Goal: Task Accomplishment & Management: Manage account settings

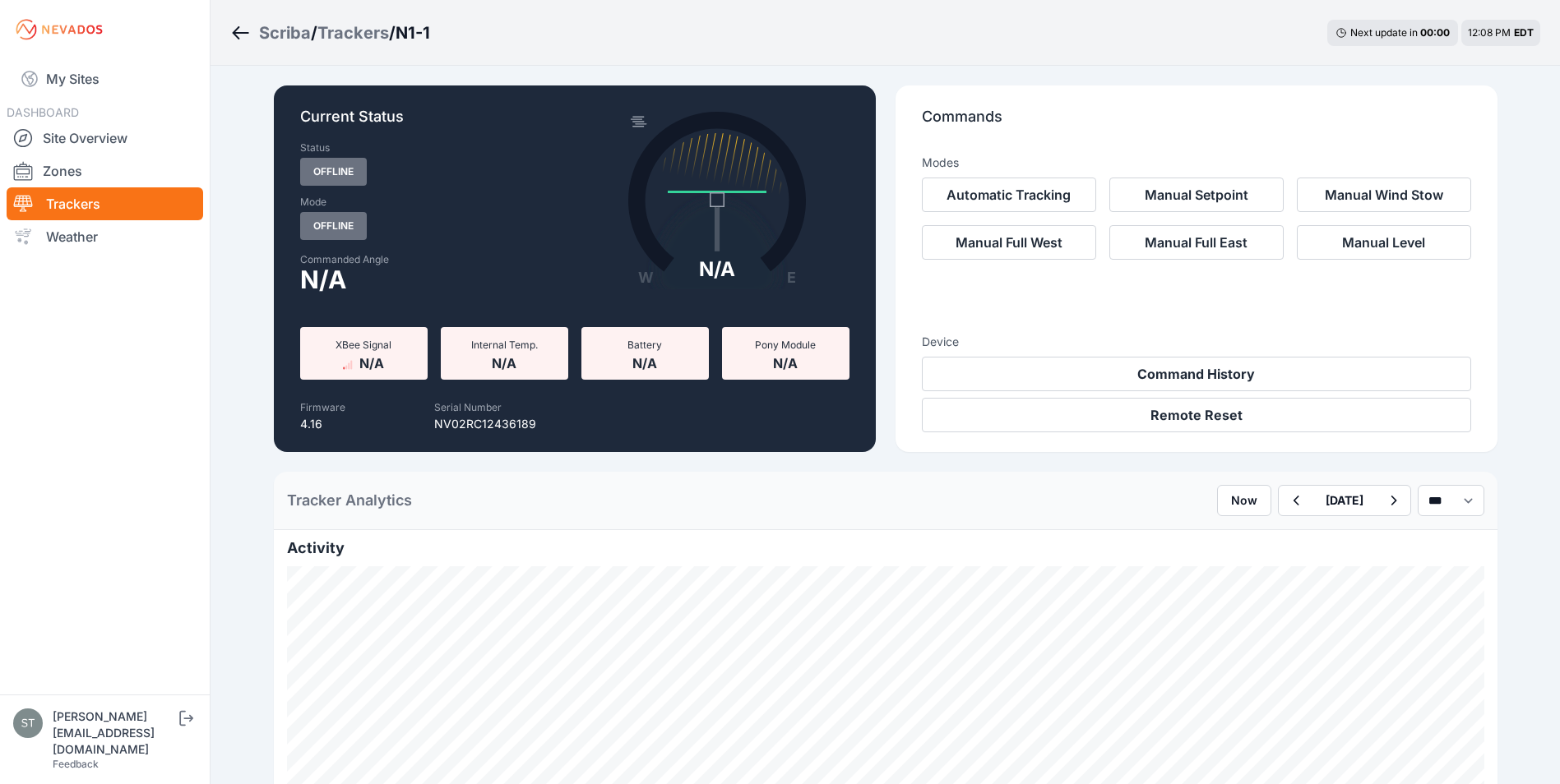
scroll to position [493, 0]
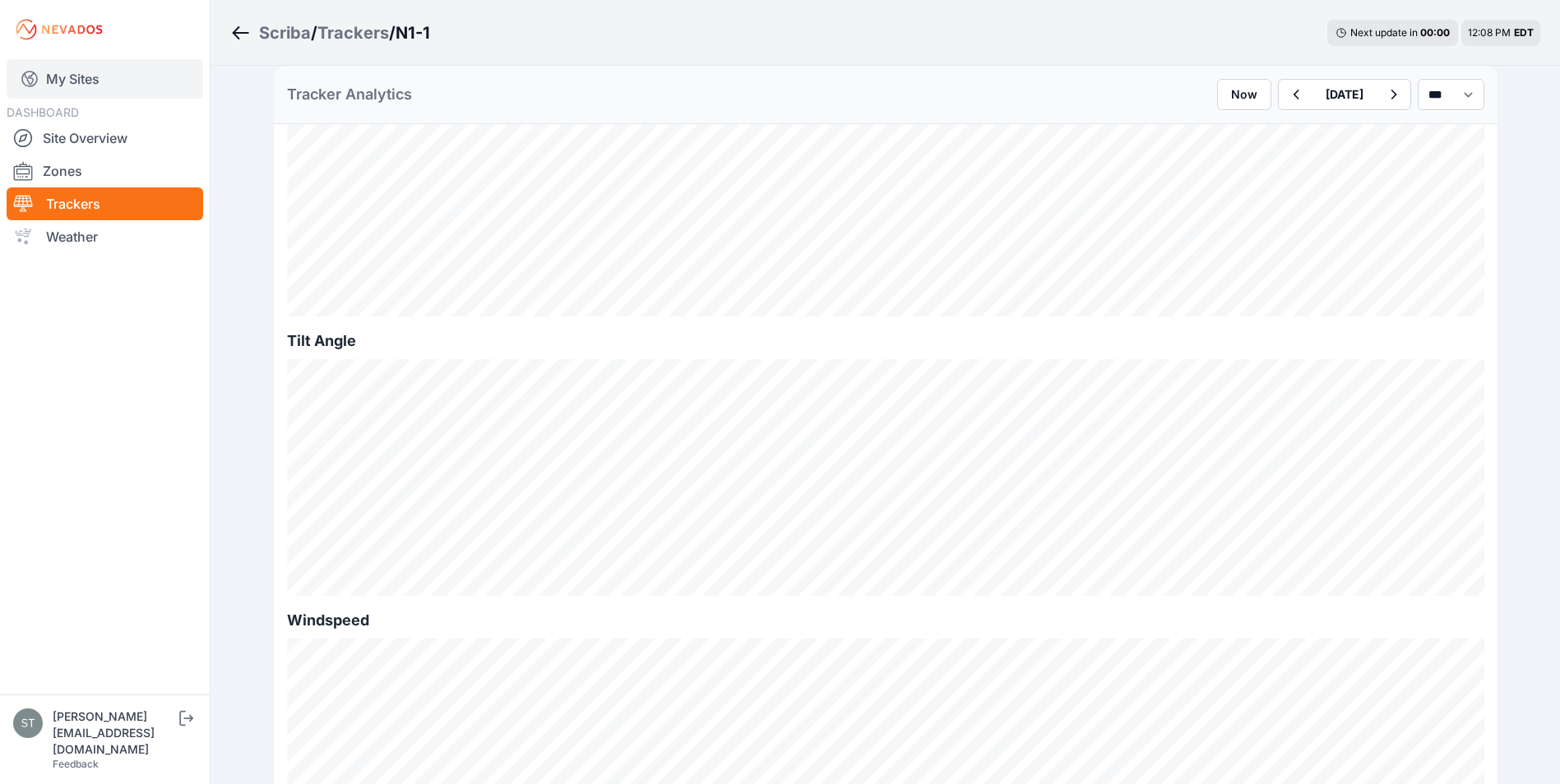
drag, startPoint x: 0, startPoint y: 0, endPoint x: 75, endPoint y: 75, distance: 106.1
click at [75, 75] on link "My Sites" at bounding box center [105, 78] width 197 height 39
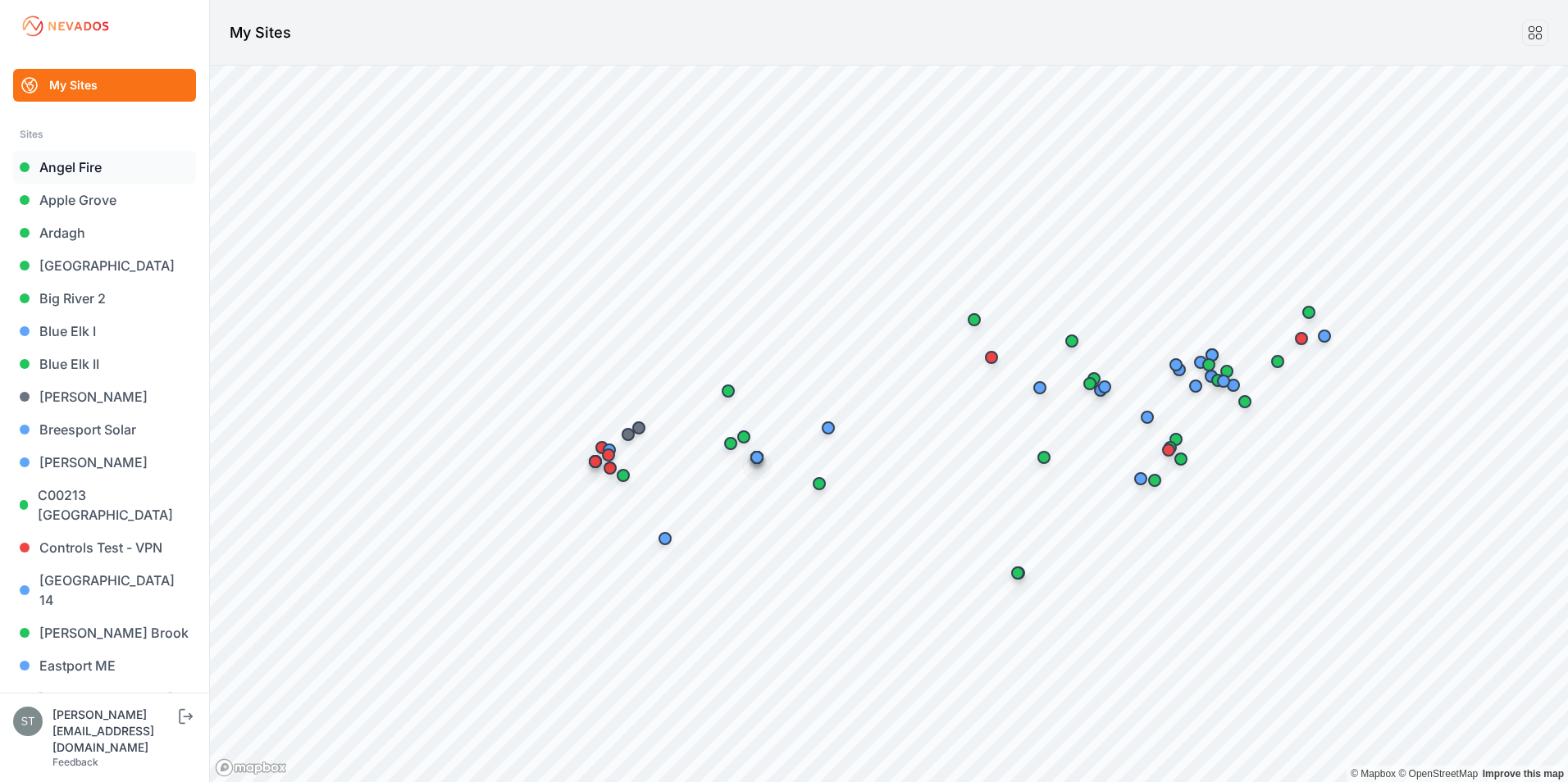
click at [66, 163] on link "Angel Fire" at bounding box center [104, 168] width 183 height 33
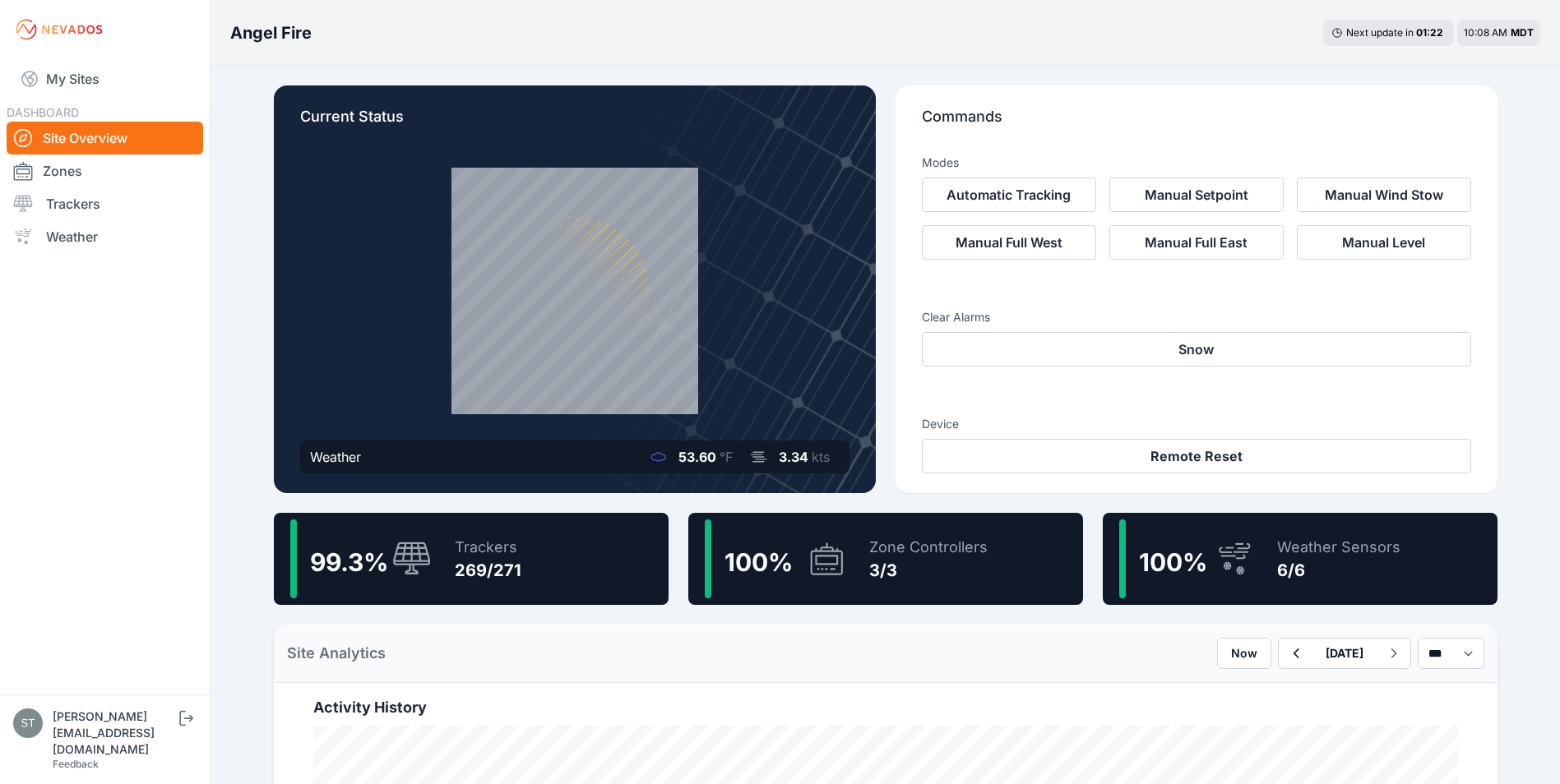
click at [461, 571] on div "269/271" at bounding box center [488, 570] width 67 height 23
click at [447, 566] on div "Trackers 269/271" at bounding box center [479, 559] width 83 height 79
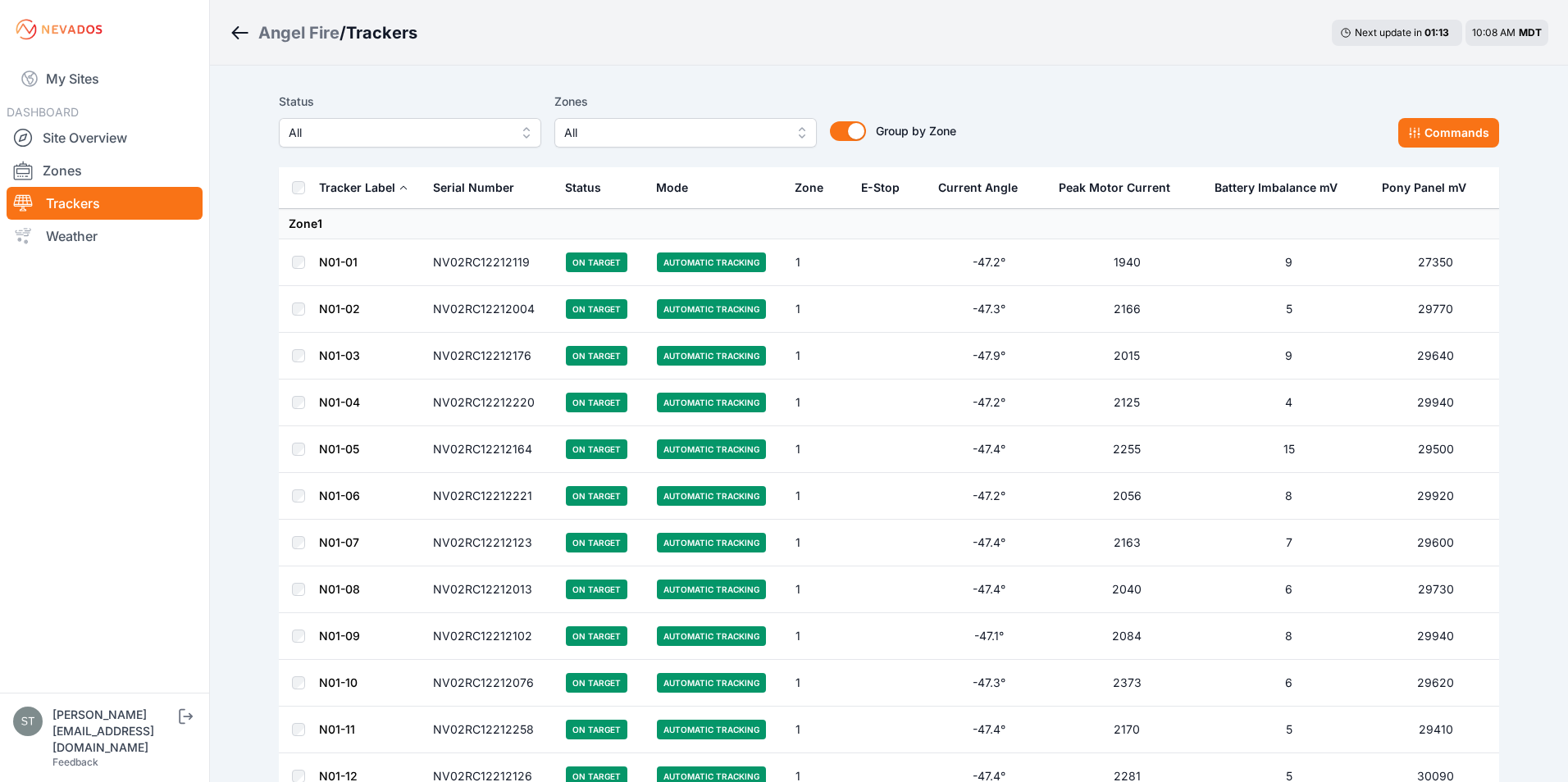
click at [417, 137] on span "All" at bounding box center [398, 133] width 220 height 20
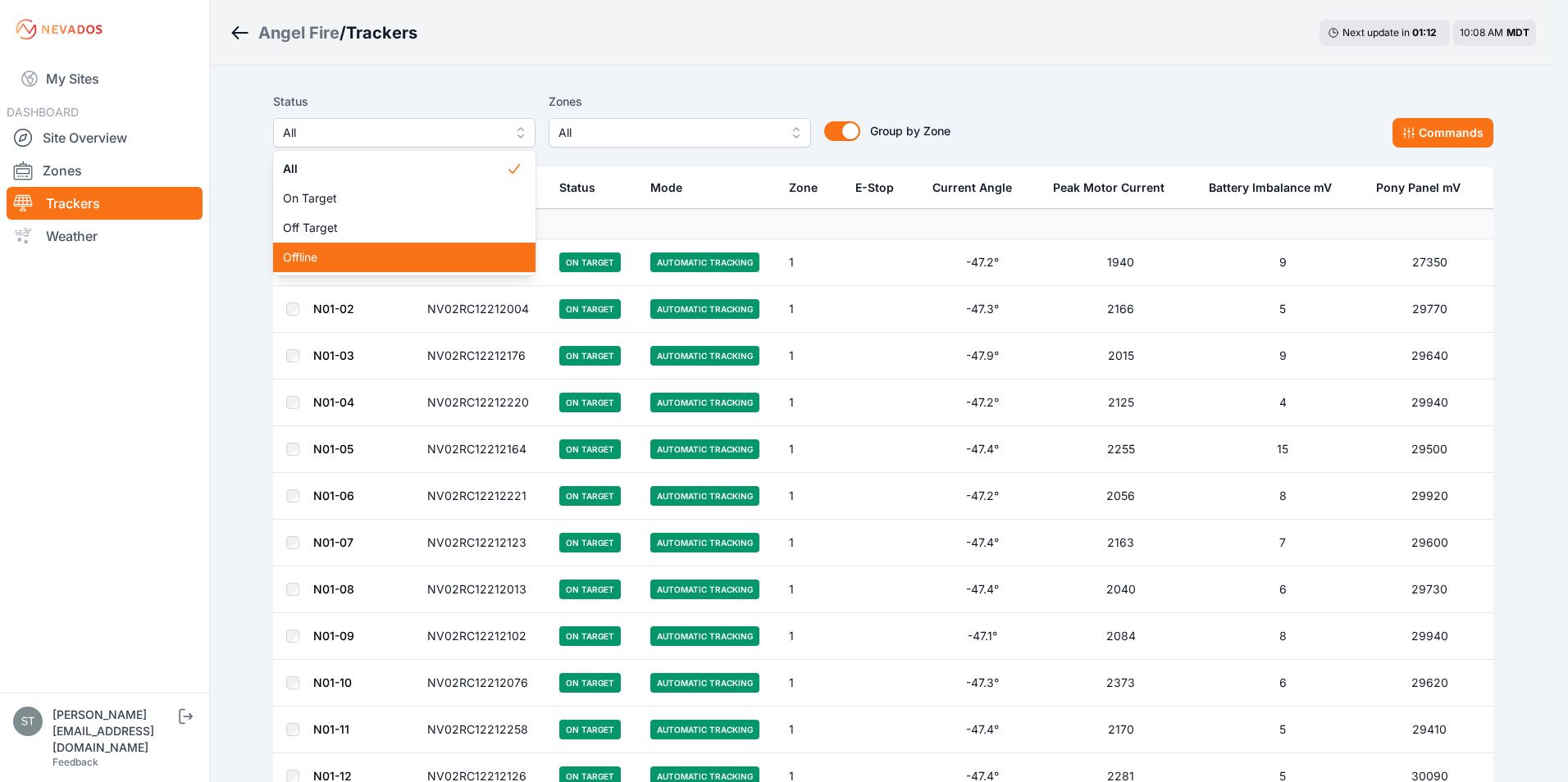
click at [318, 259] on span "Offline" at bounding box center [394, 257] width 223 height 16
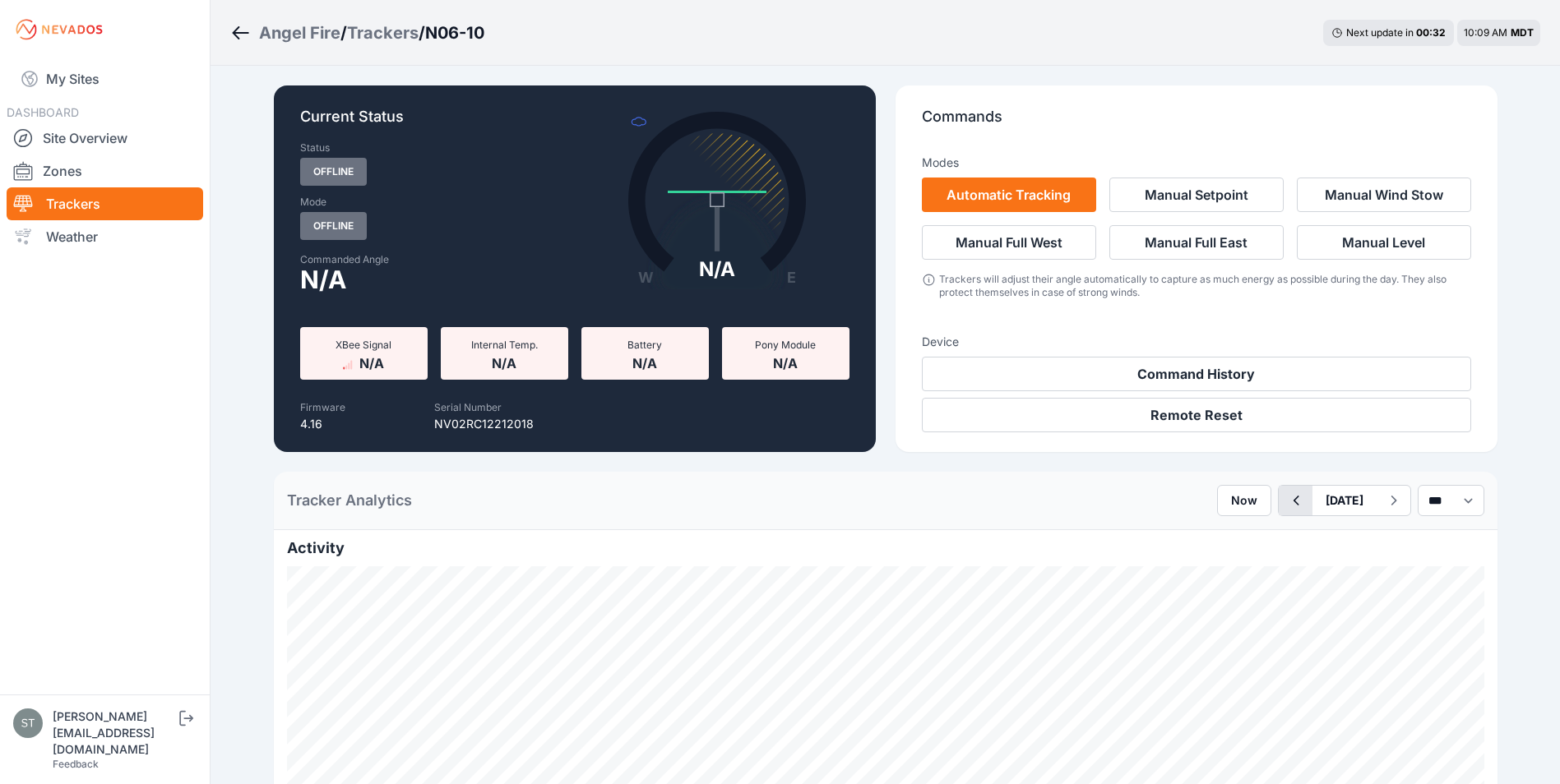
click at [1285, 503] on icon "button" at bounding box center [1295, 500] width 21 height 20
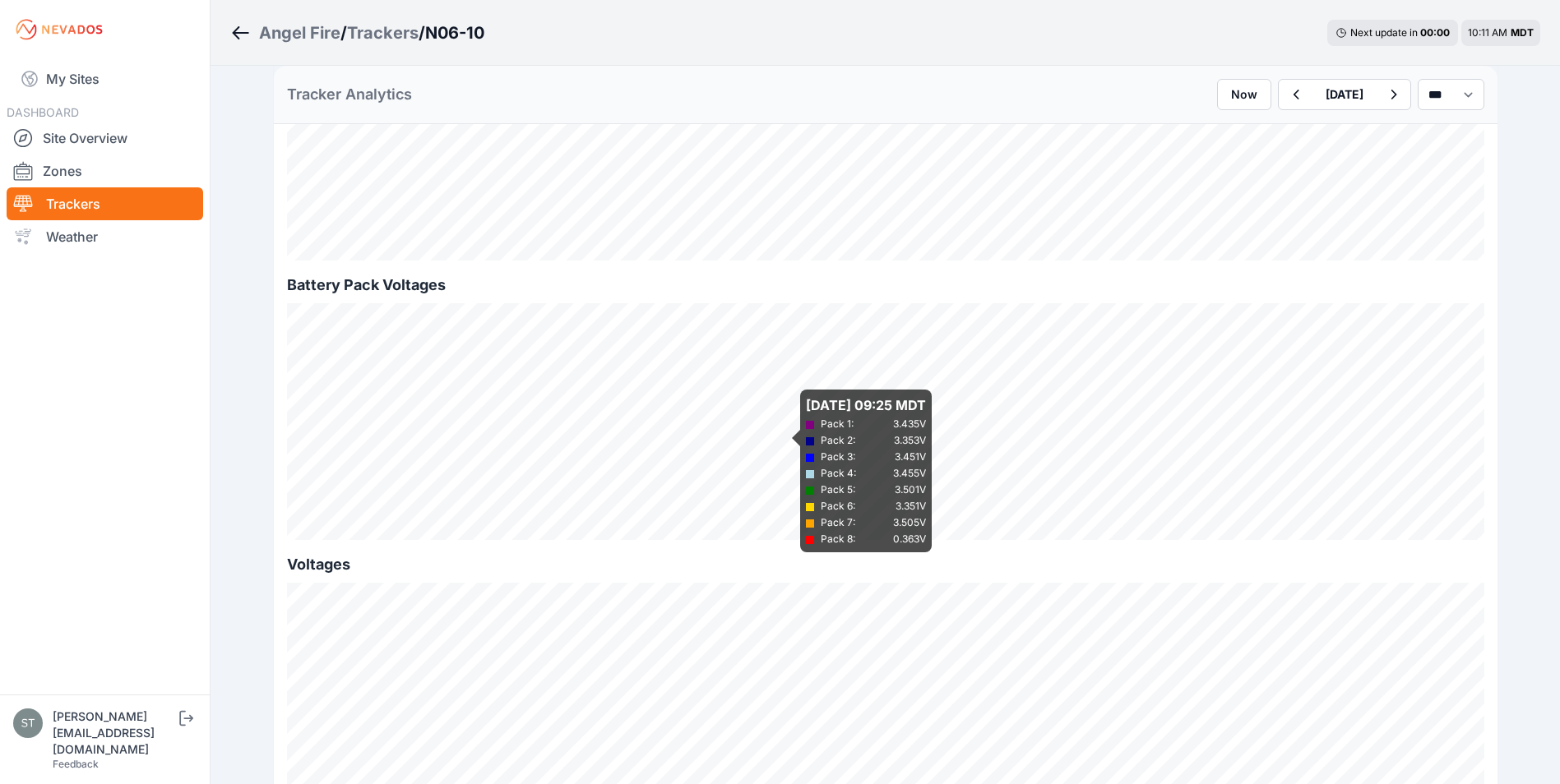
scroll to position [1397, 0]
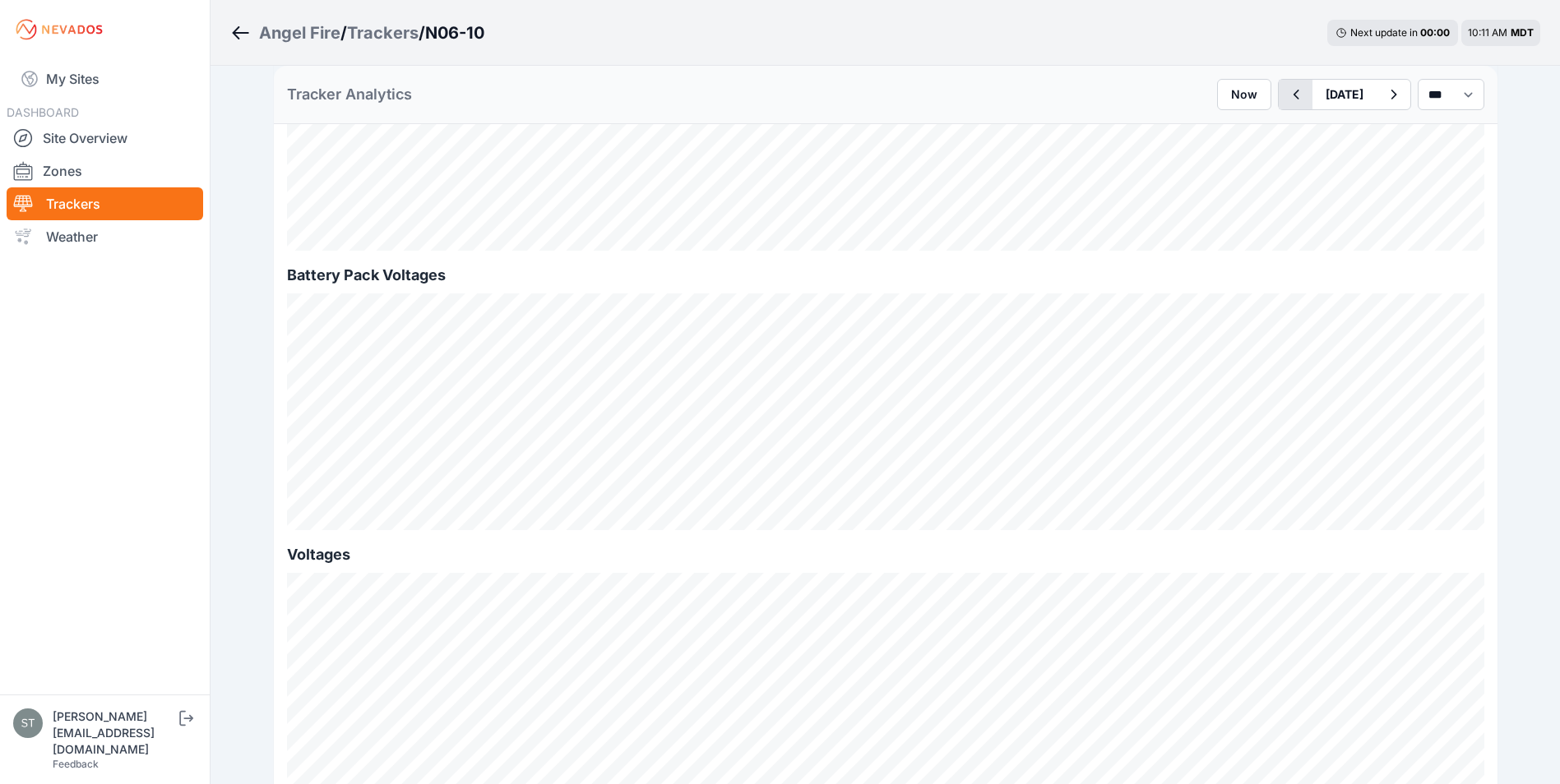
click at [1285, 89] on icon "button" at bounding box center [1295, 94] width 21 height 20
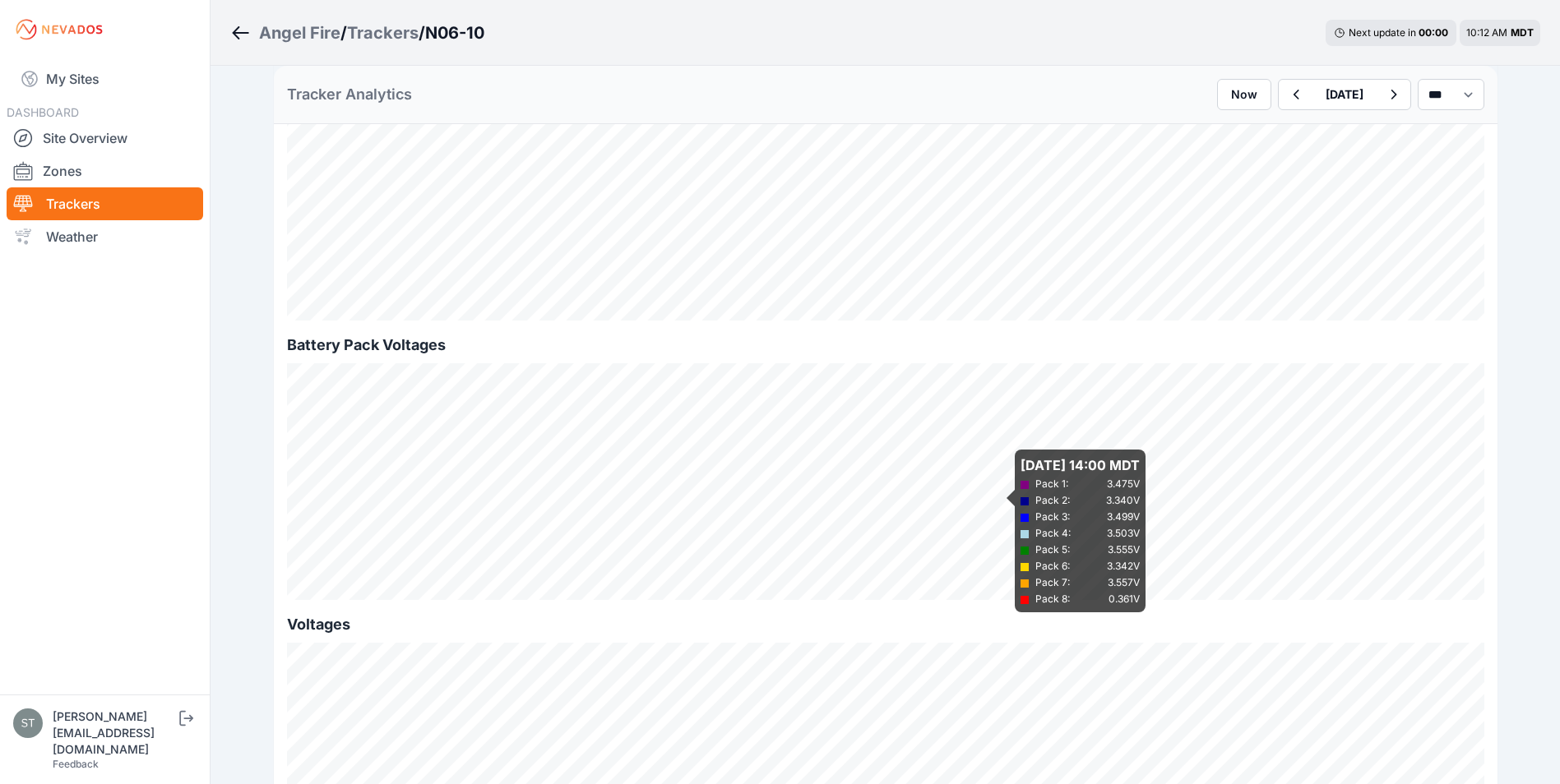
scroll to position [1397, 0]
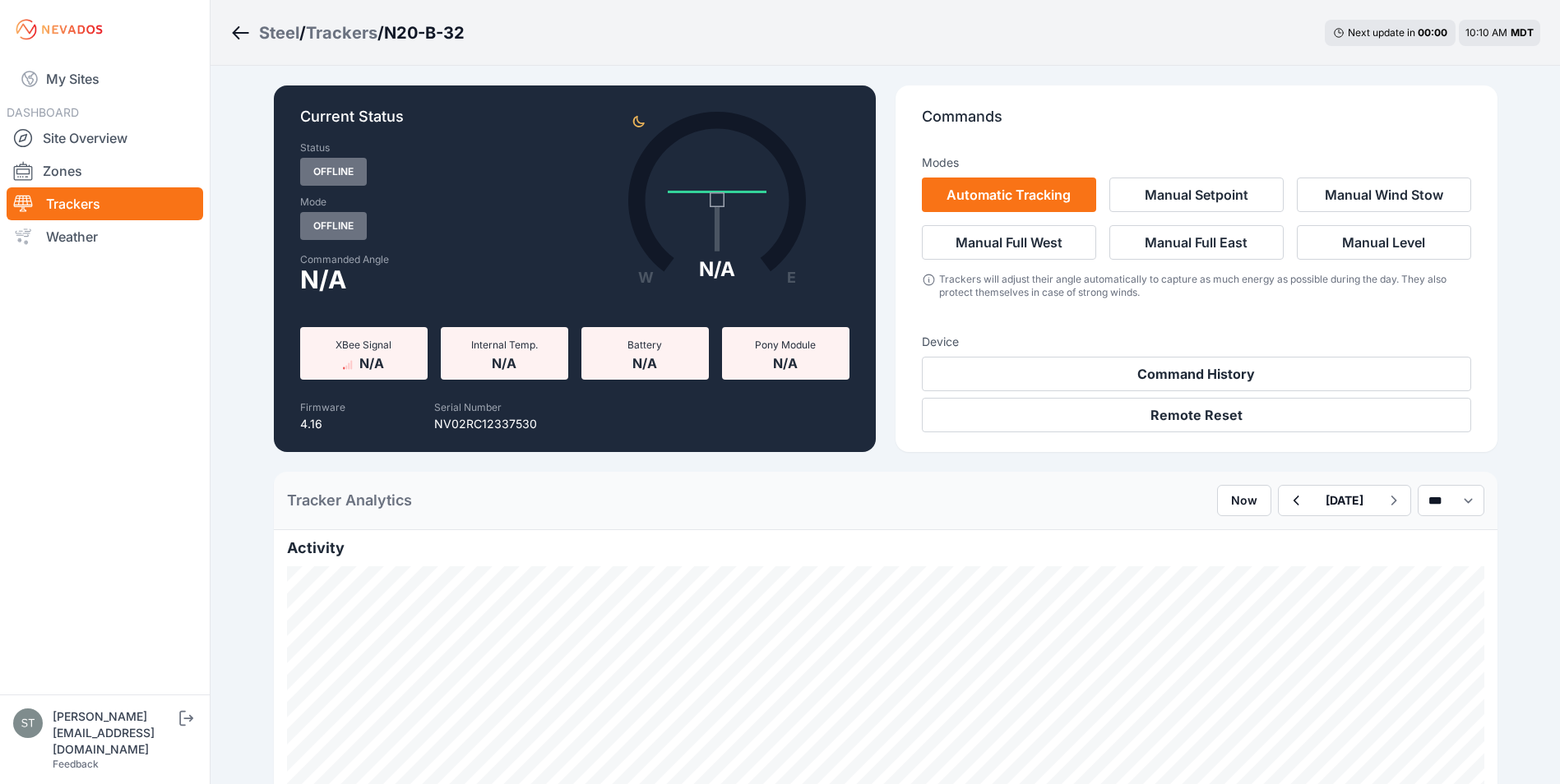
scroll to position [1725, 0]
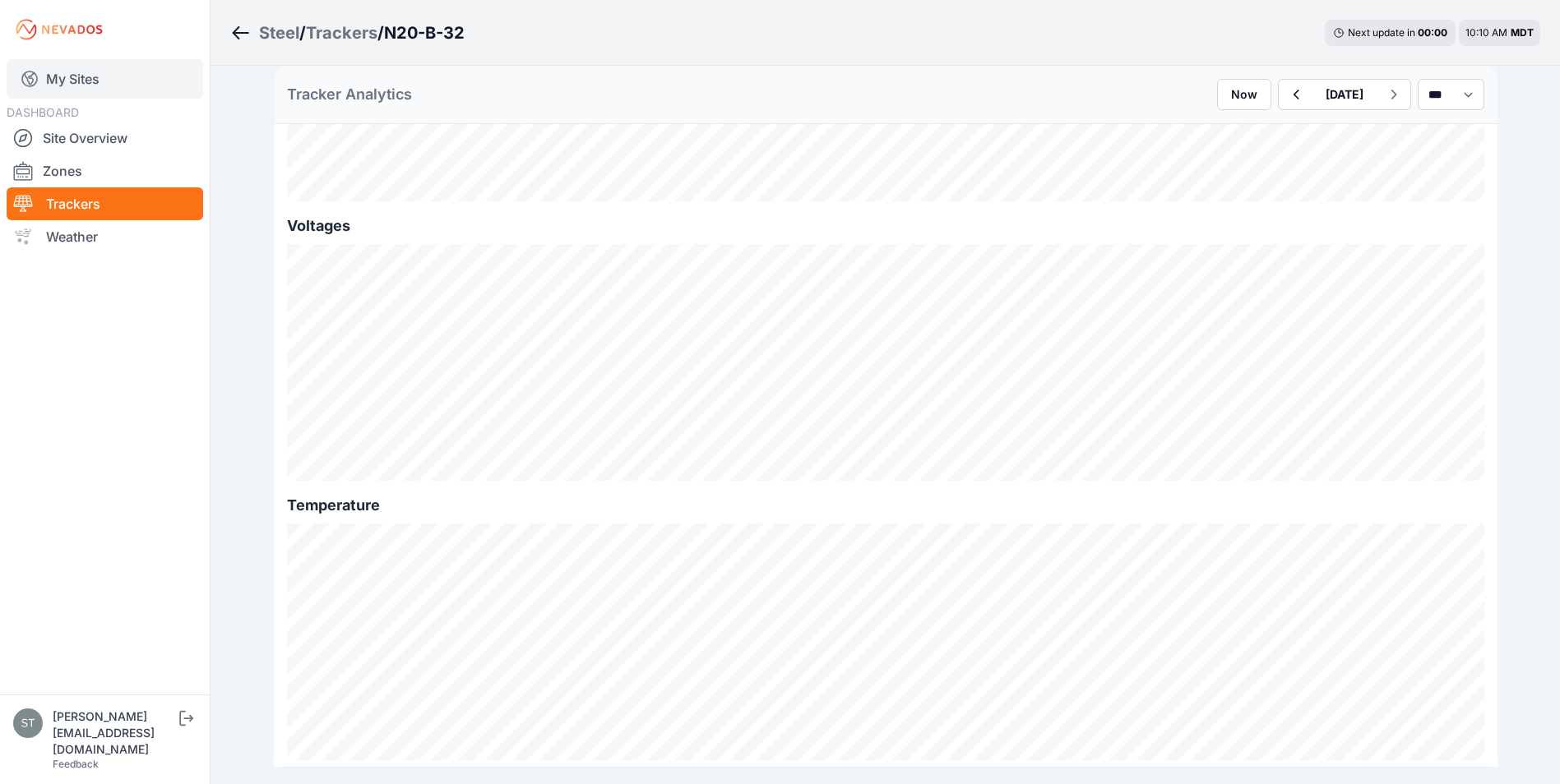
click at [75, 84] on link "My Sites" at bounding box center [105, 78] width 197 height 39
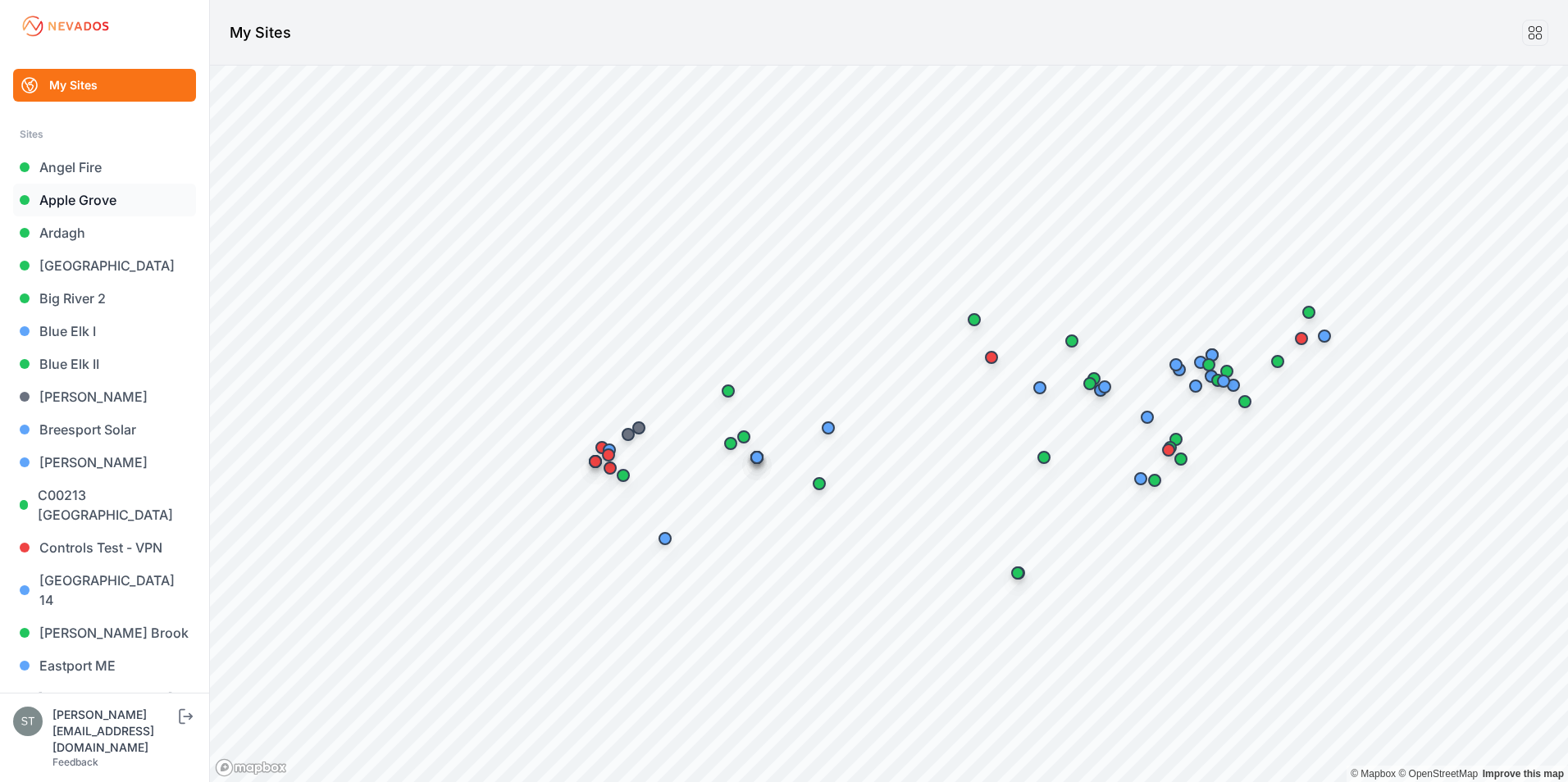
click at [85, 202] on link "Apple Grove" at bounding box center [104, 200] width 183 height 33
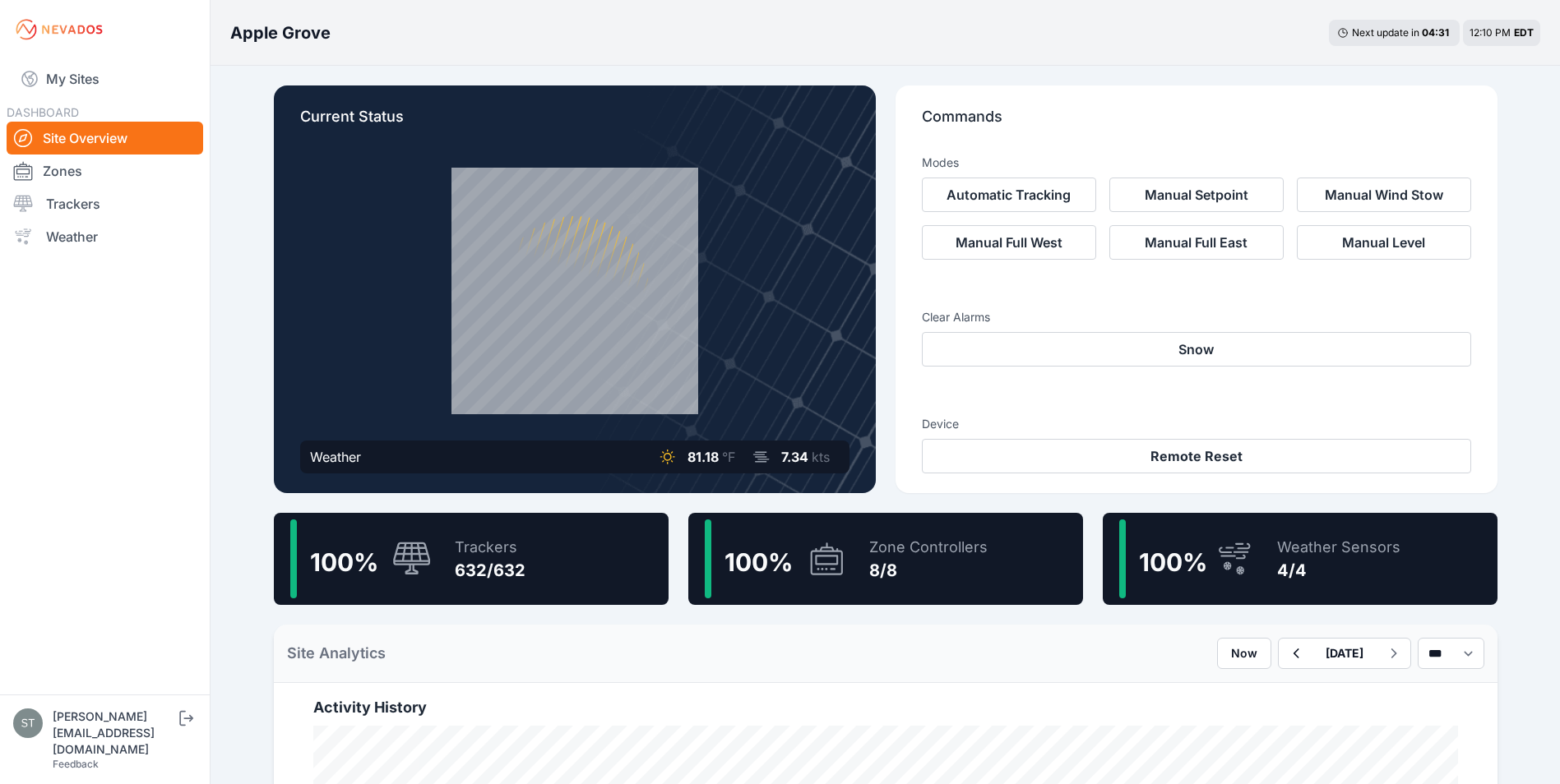
click at [437, 556] on div "100 % Trackers 632/632" at bounding box center [471, 559] width 394 height 92
